Goal: Navigation & Orientation: Find specific page/section

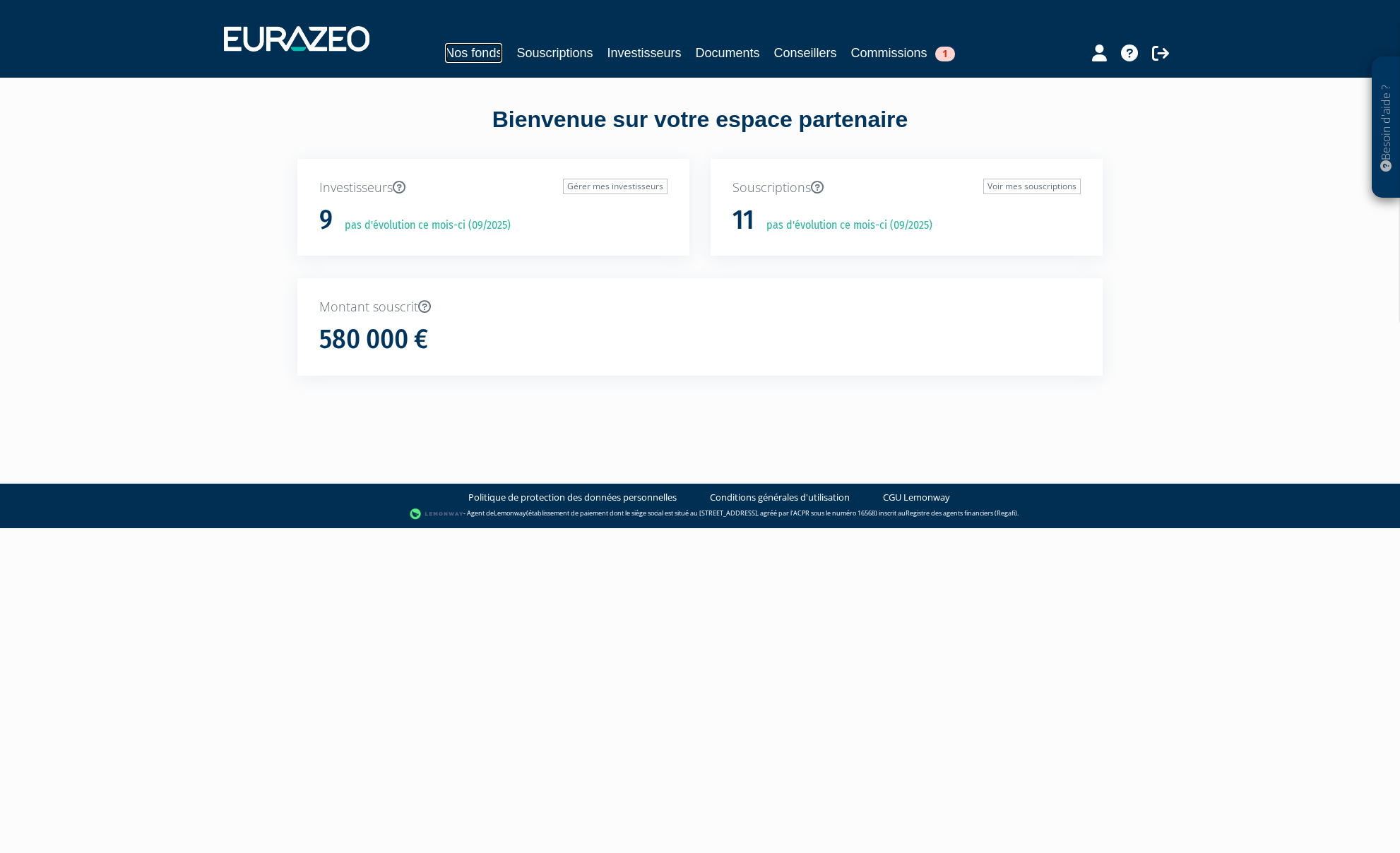
click at [483, 55] on link "Nos fonds" at bounding box center [473, 53] width 57 height 20
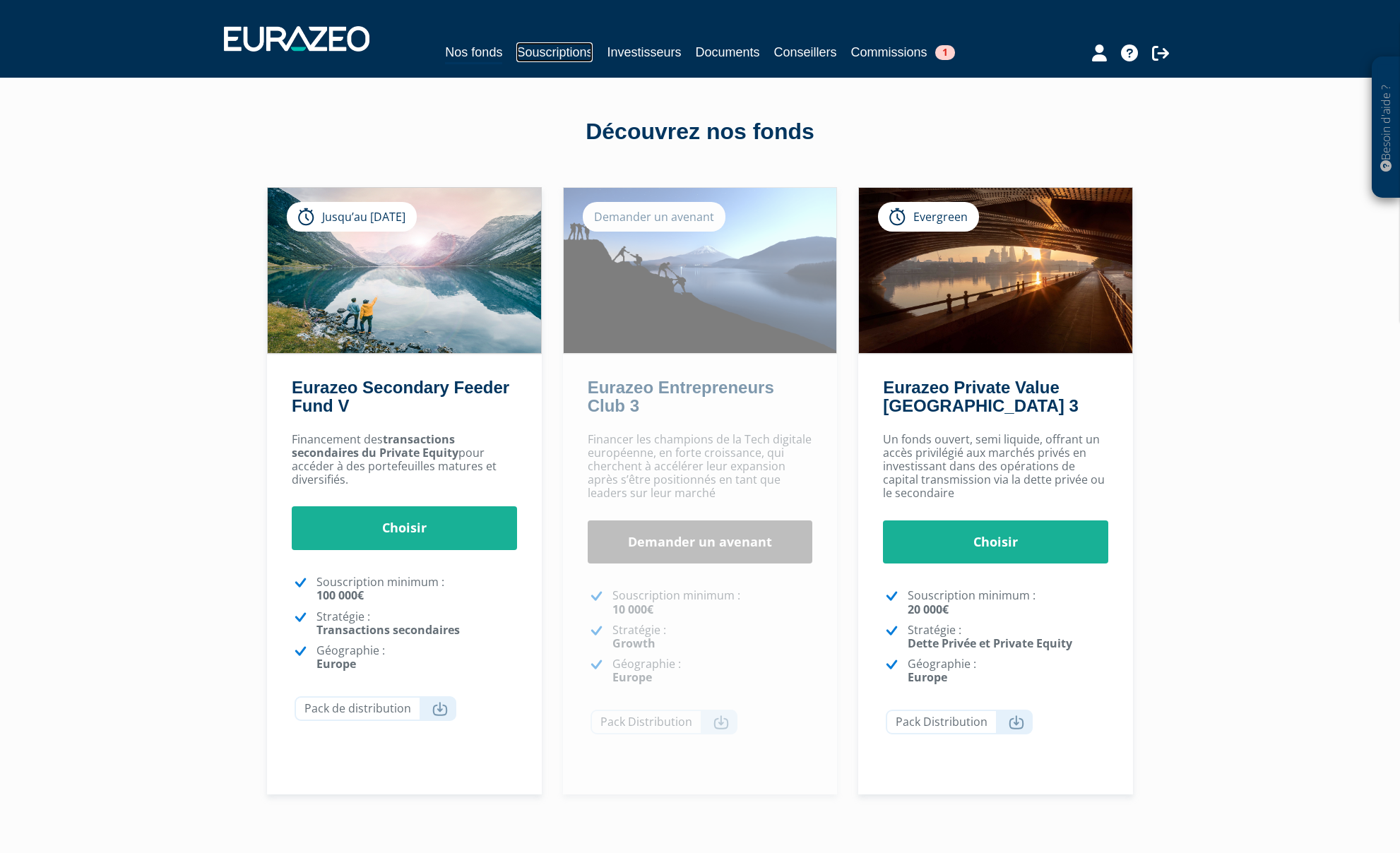
click at [542, 51] on link "Souscriptions" at bounding box center [555, 52] width 77 height 20
